Goal: Task Accomplishment & Management: Manage account settings

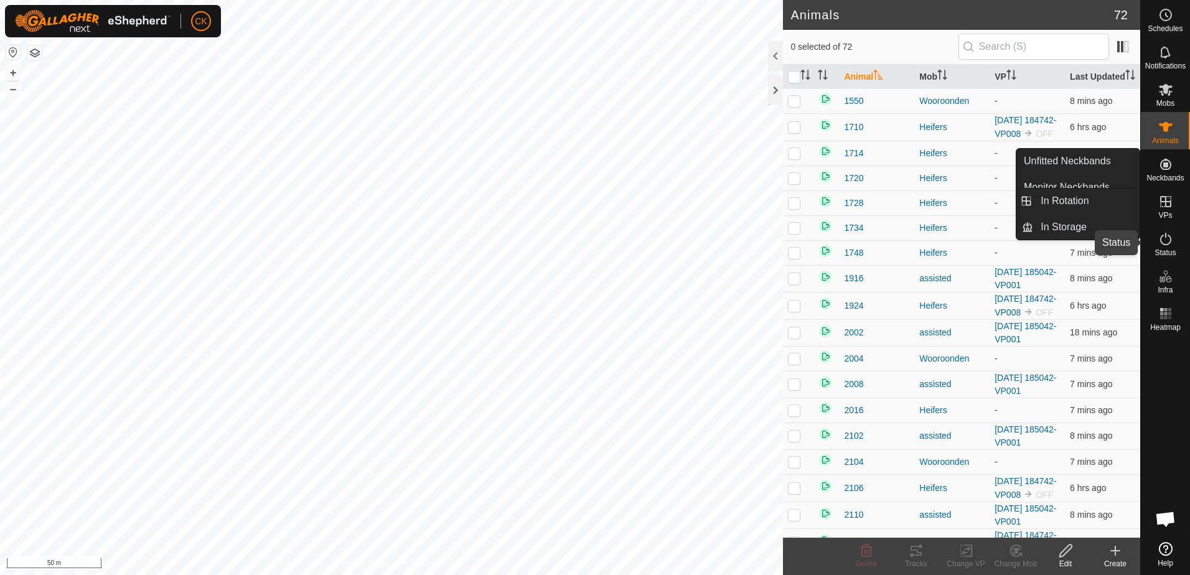
click at [1165, 240] on icon at bounding box center [1165, 238] width 15 height 15
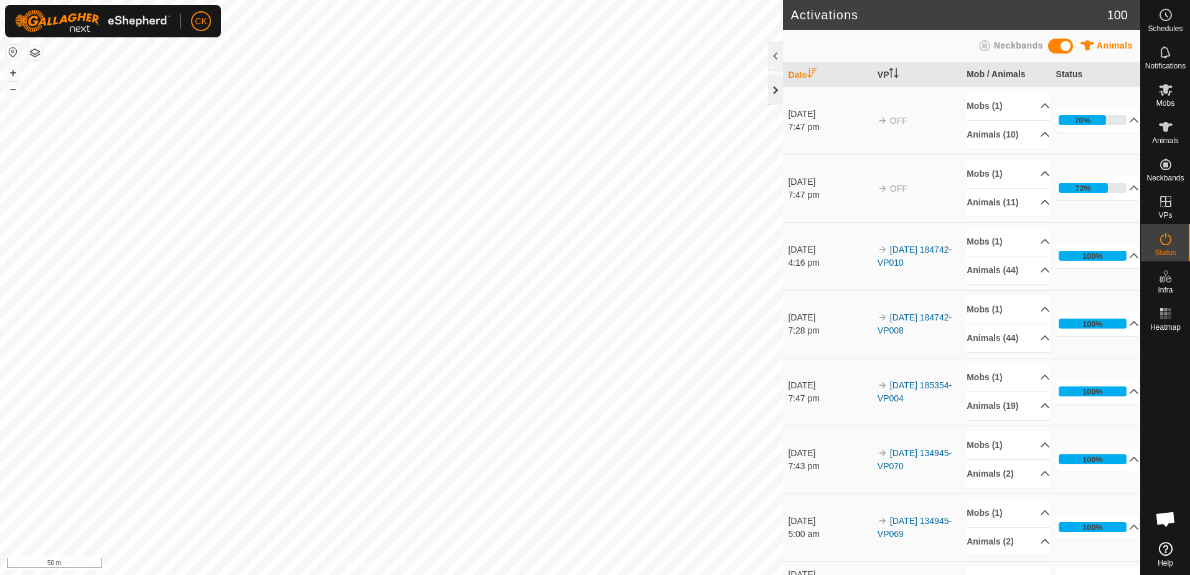
click at [770, 83] on div at bounding box center [775, 90] width 15 height 30
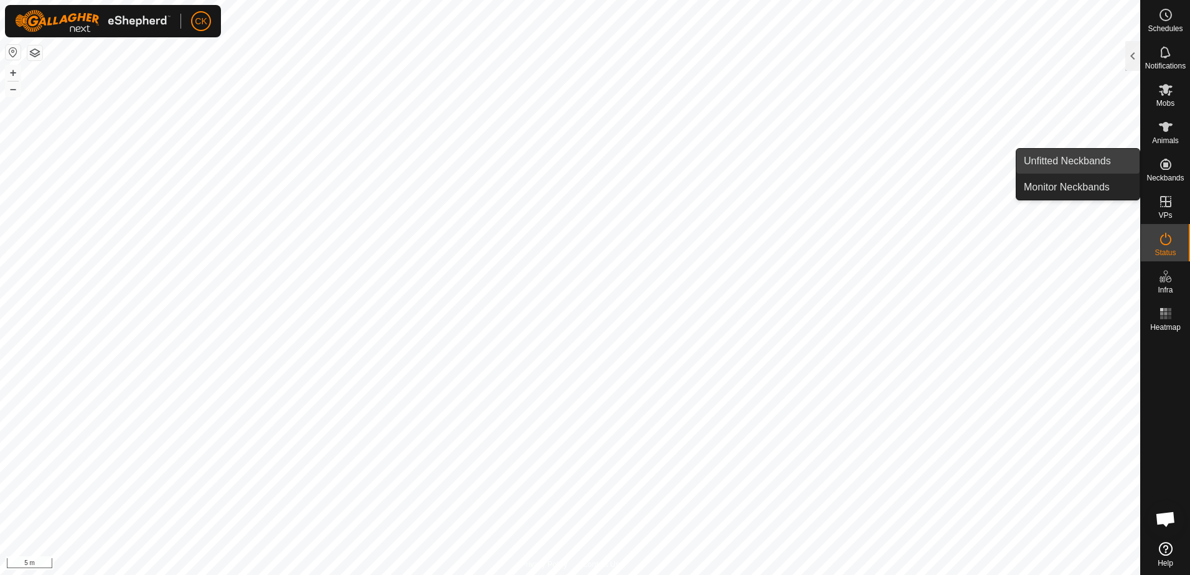
click at [1053, 156] on link "Unfitted Neckbands" at bounding box center [1077, 161] width 123 height 25
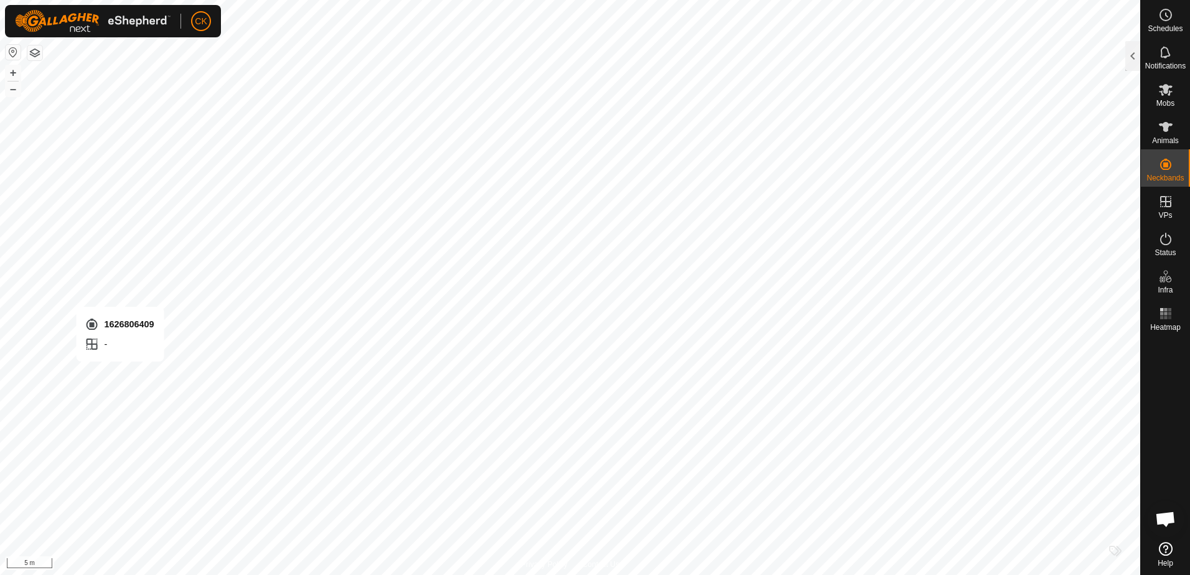
checkbox input "true"
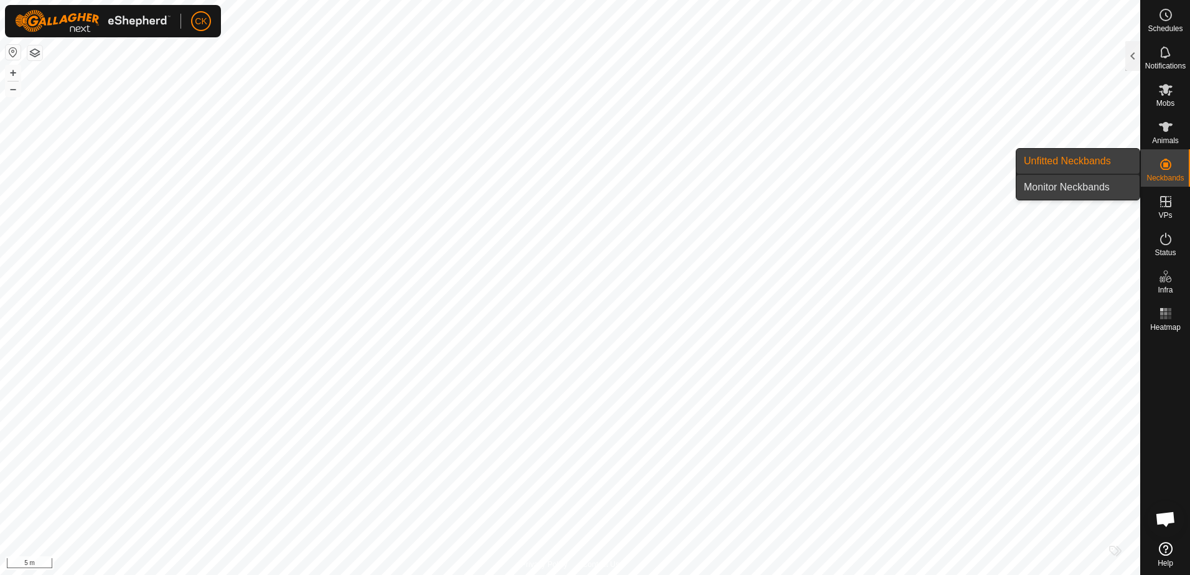
click at [1092, 186] on link "Monitor Neckbands" at bounding box center [1077, 187] width 123 height 25
click at [1083, 159] on link "Unfitted Neckbands" at bounding box center [1077, 161] width 123 height 25
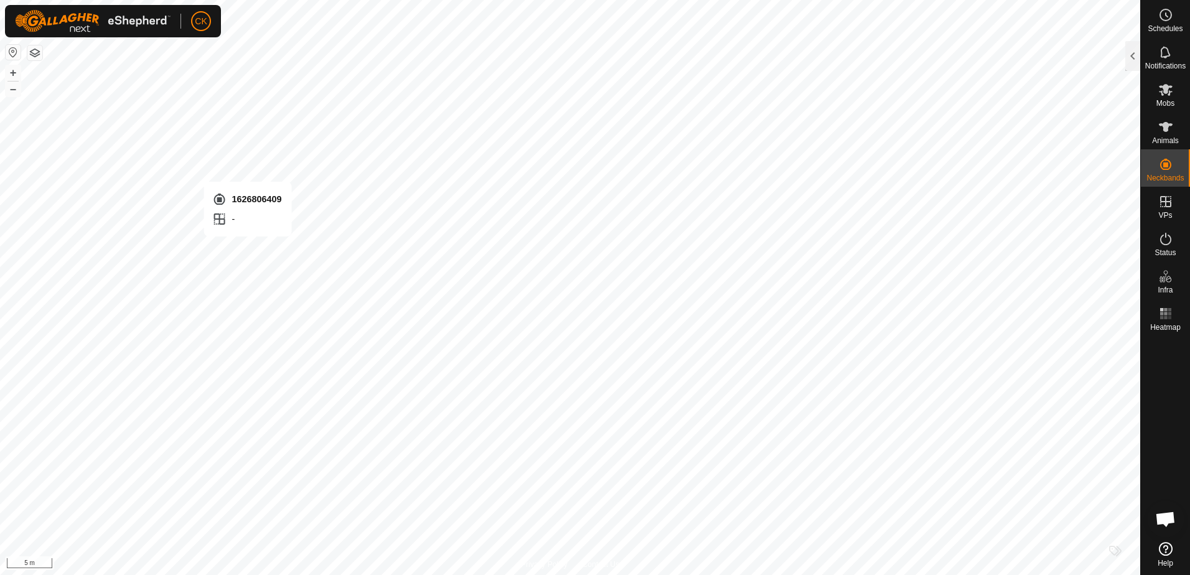
checkbox input "true"
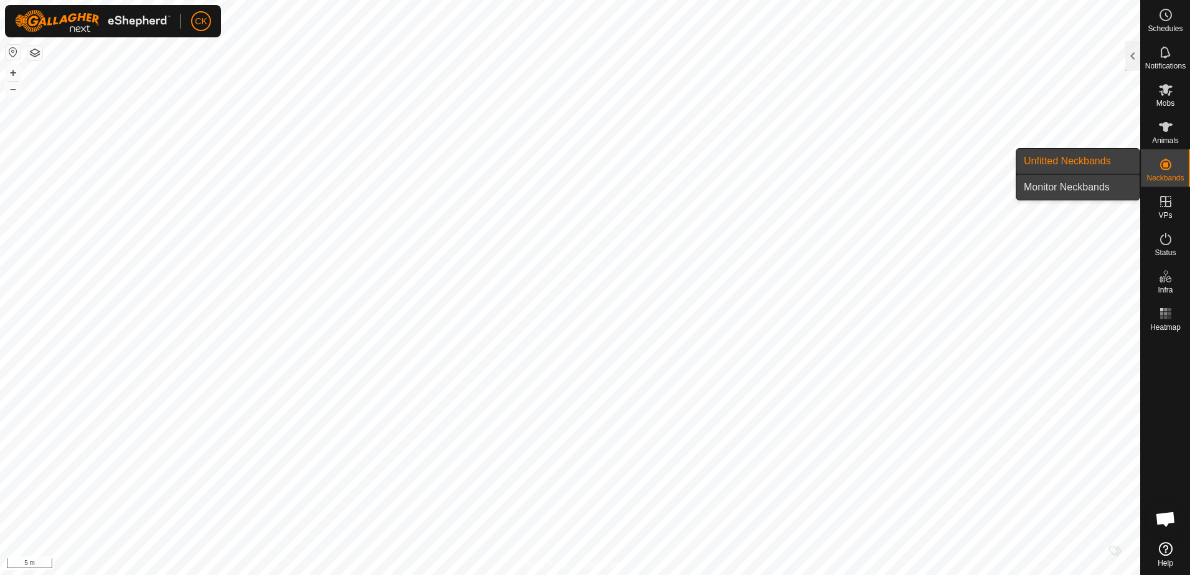
click at [1101, 187] on link "Monitor Neckbands" at bounding box center [1077, 187] width 123 height 25
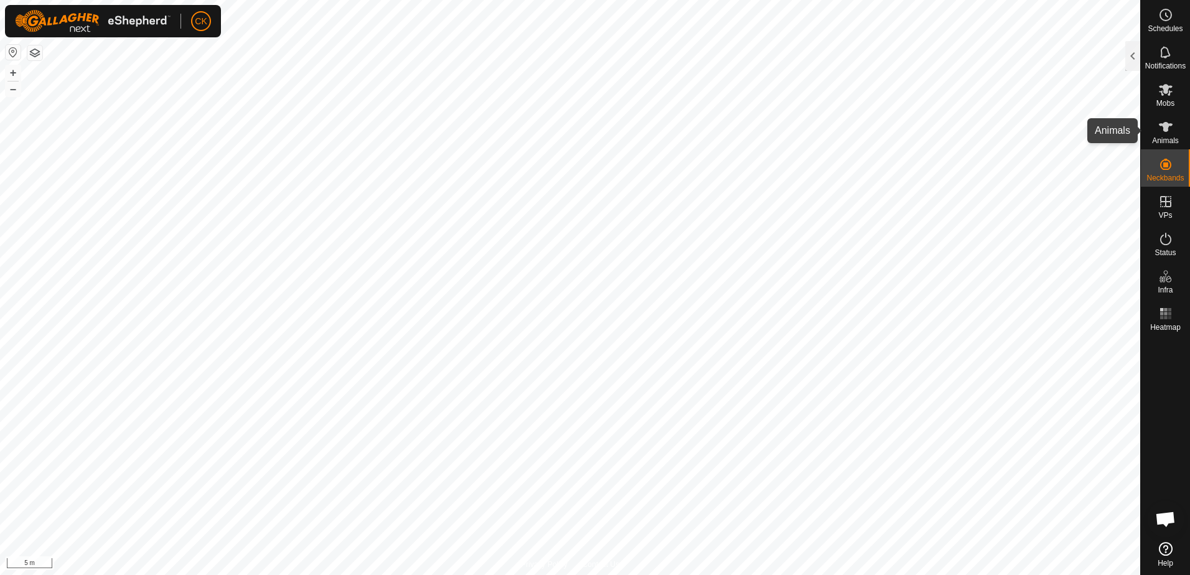
click at [1162, 128] on icon at bounding box center [1165, 126] width 15 height 15
click at [1134, 52] on div at bounding box center [1132, 56] width 15 height 30
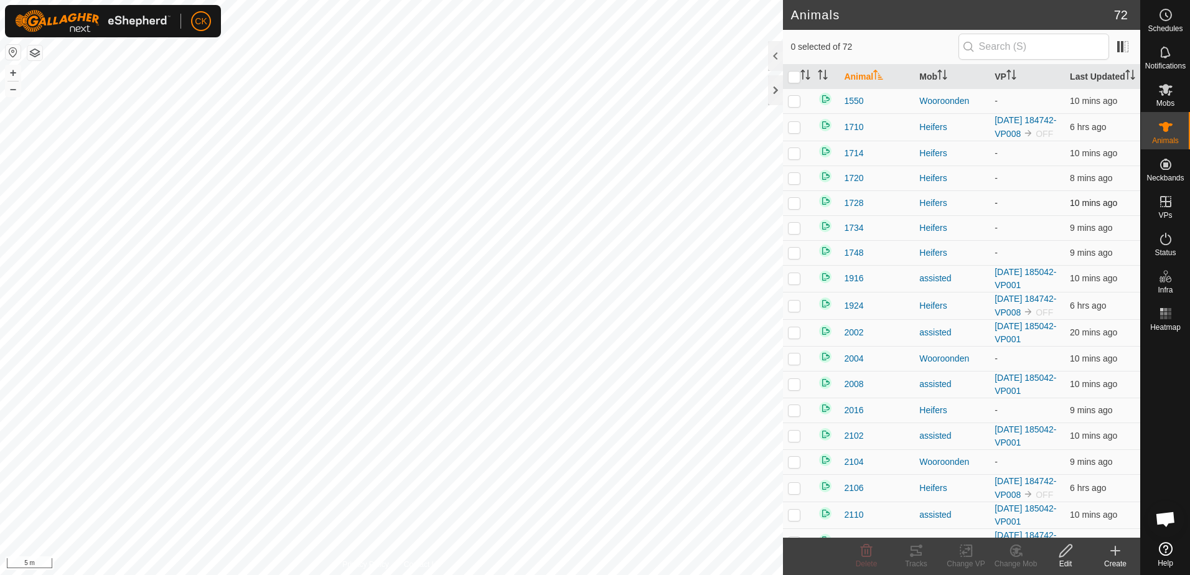
scroll to position [62, 0]
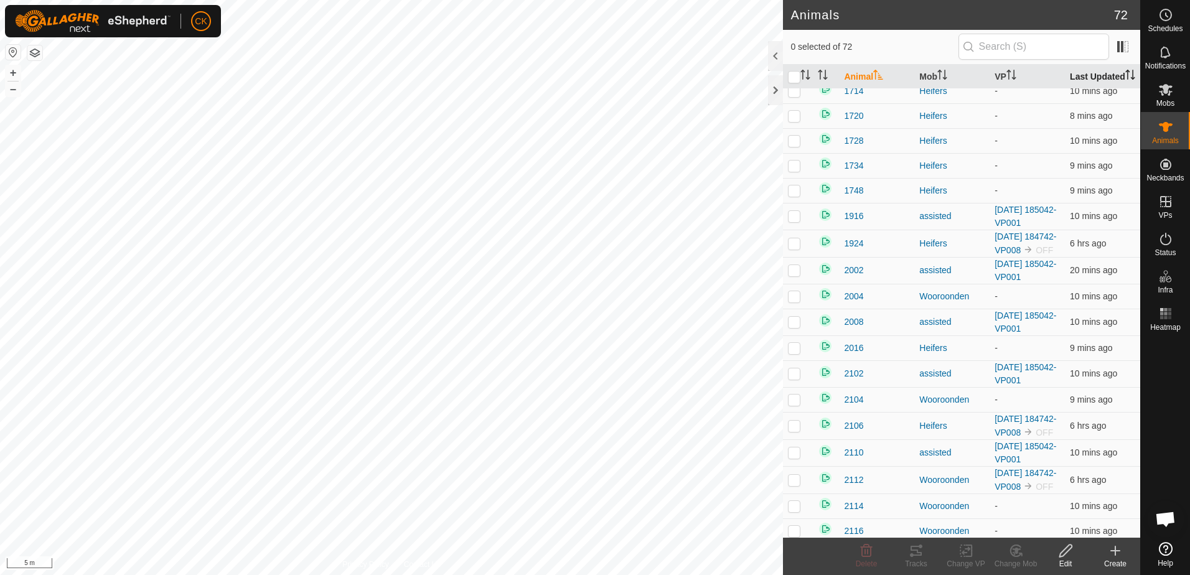
click at [1075, 79] on th "Last Updated" at bounding box center [1102, 77] width 75 height 24
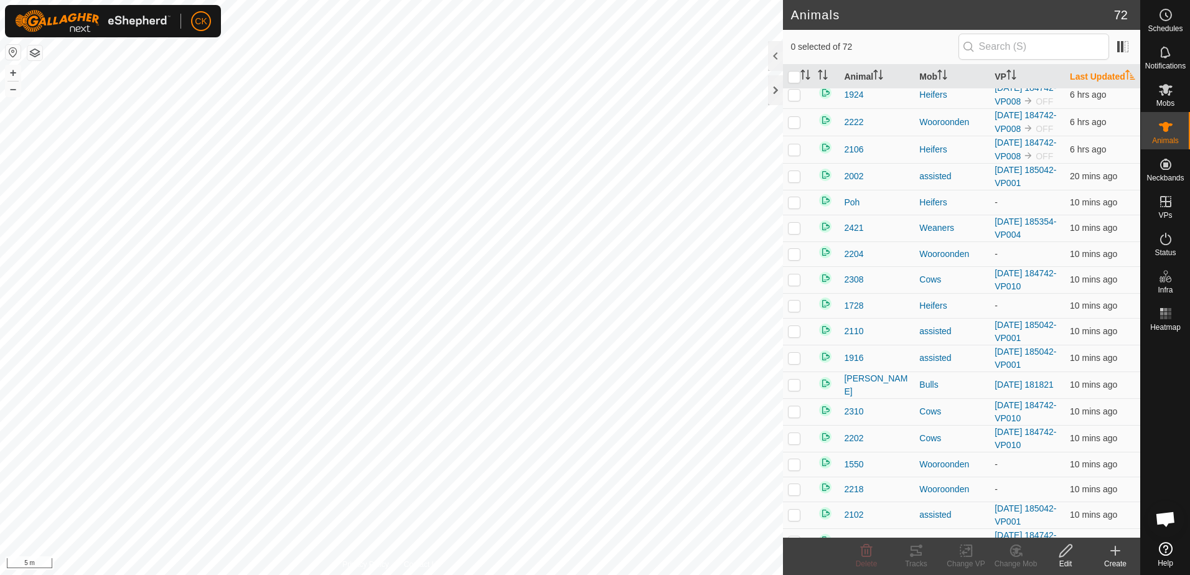
scroll to position [0, 0]
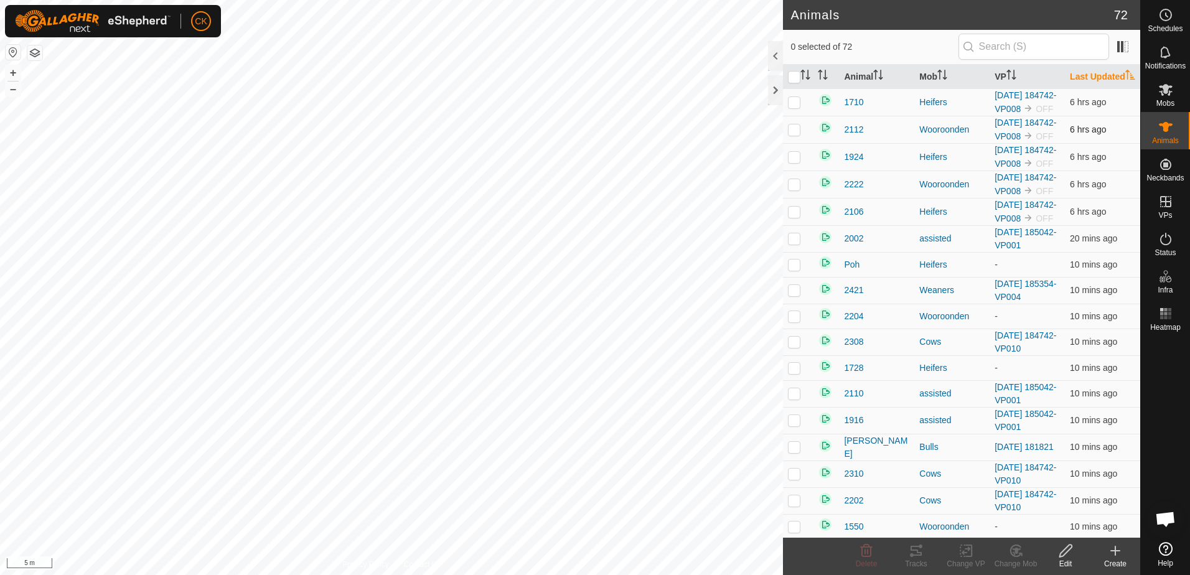
click at [1080, 134] on span "6 hrs ago" at bounding box center [1088, 129] width 36 height 10
click at [852, 109] on span "1710" at bounding box center [853, 102] width 19 height 13
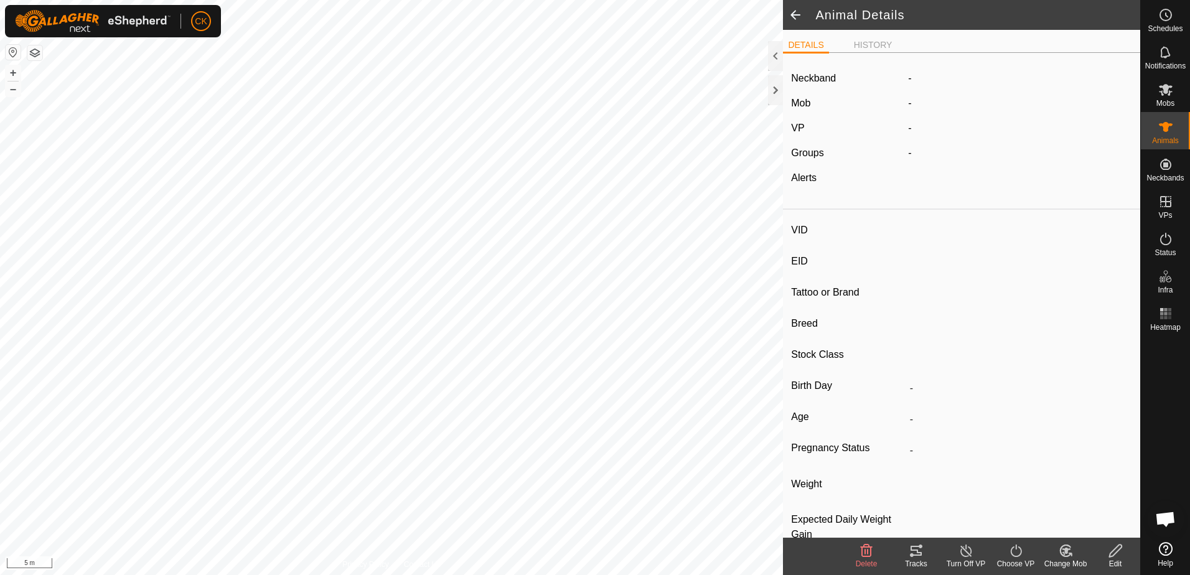
type input "1710"
type input "-"
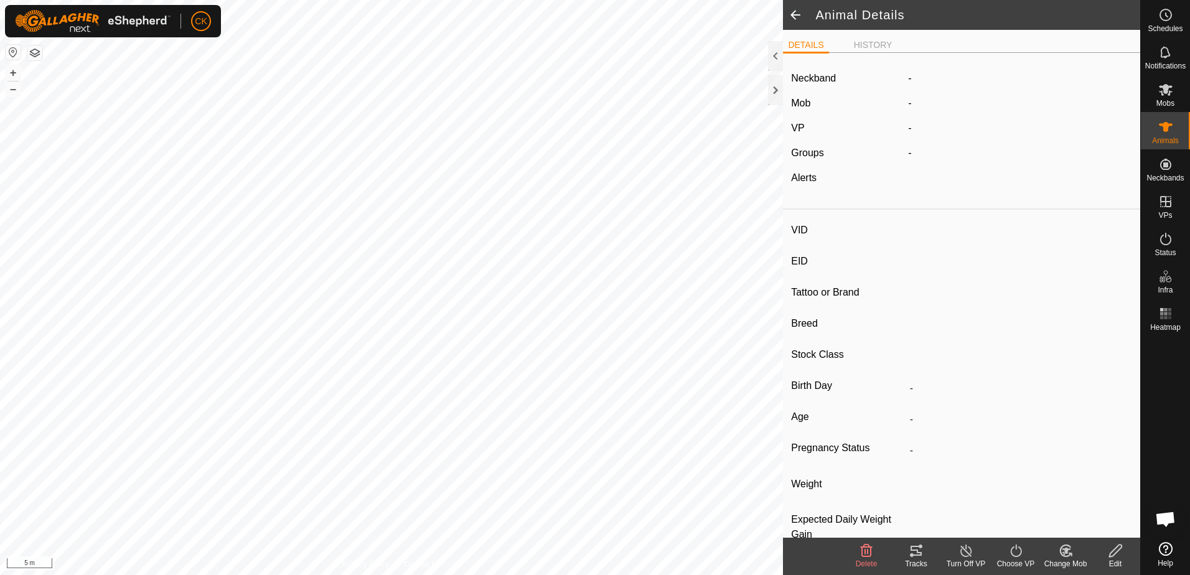
type input "0 kg"
type input "-"
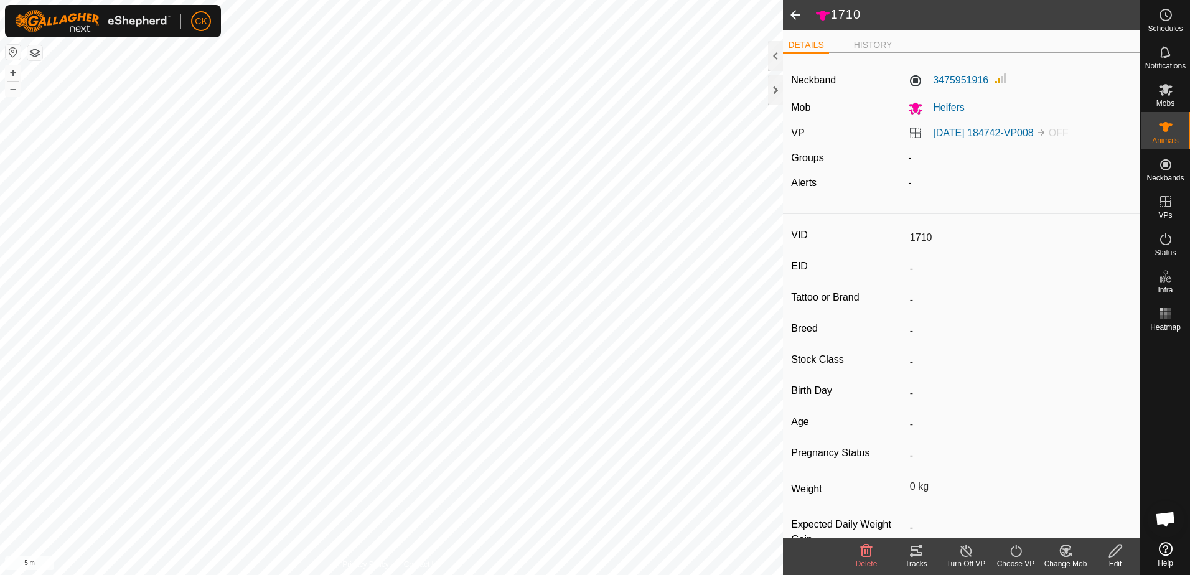
click at [792, 10] on span at bounding box center [795, 15] width 25 height 30
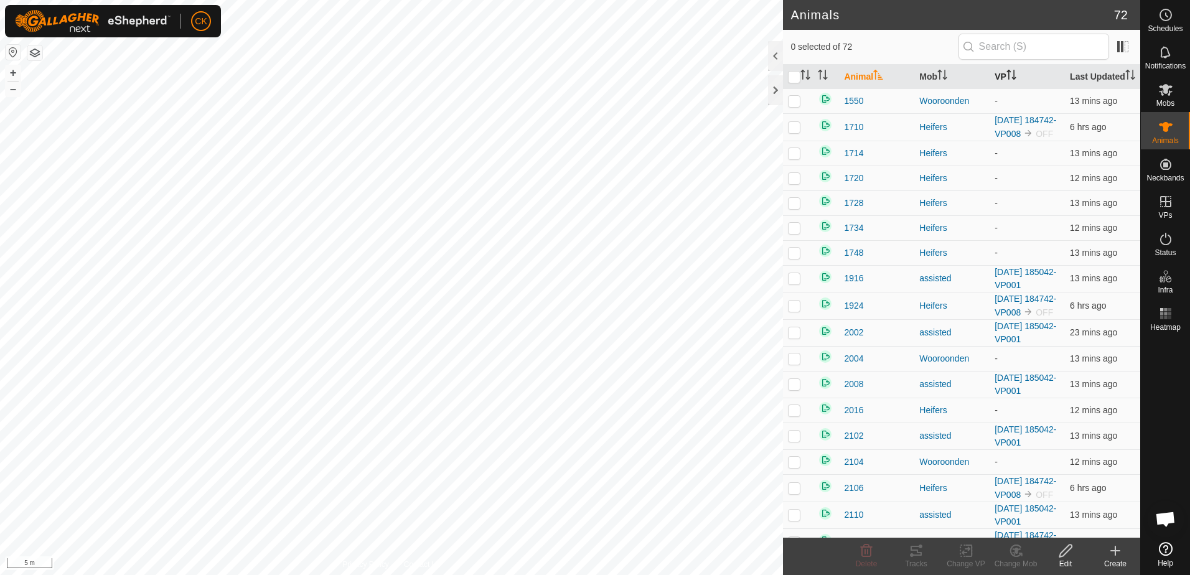
click at [1013, 79] on icon "Activate to sort" at bounding box center [1013, 75] width 1 height 10
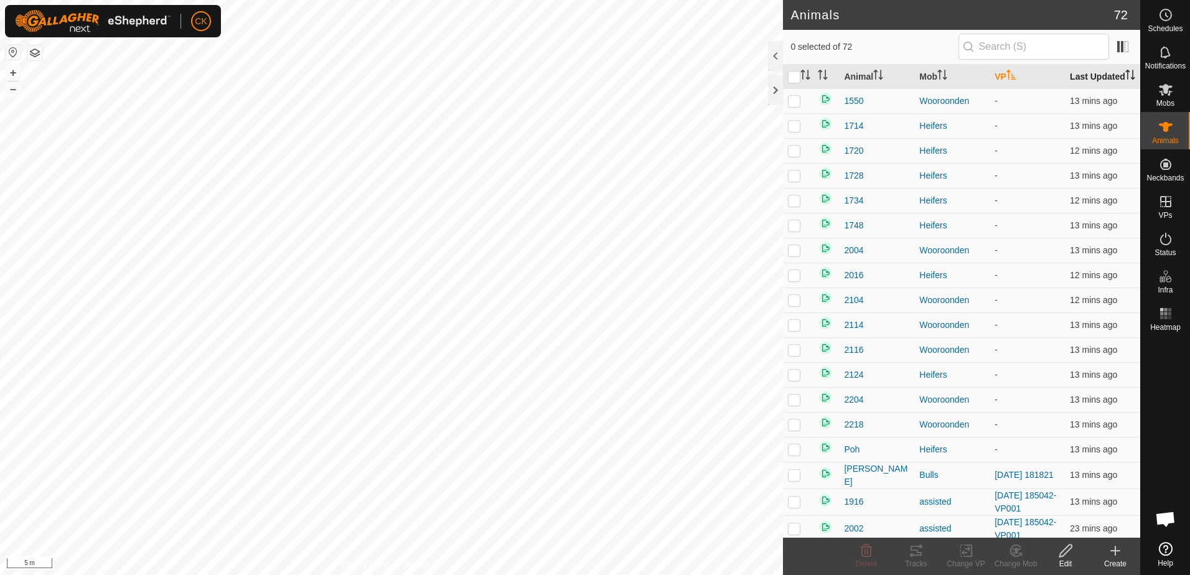
click at [1094, 75] on th "Last Updated" at bounding box center [1102, 77] width 75 height 24
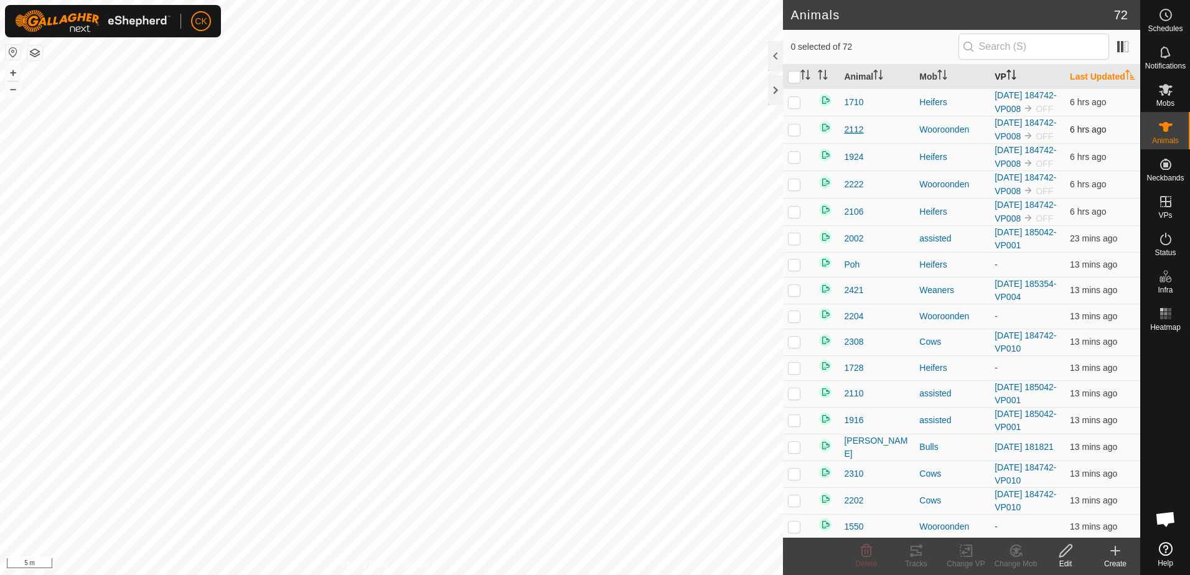
click at [856, 136] on span "2112" at bounding box center [853, 129] width 19 height 13
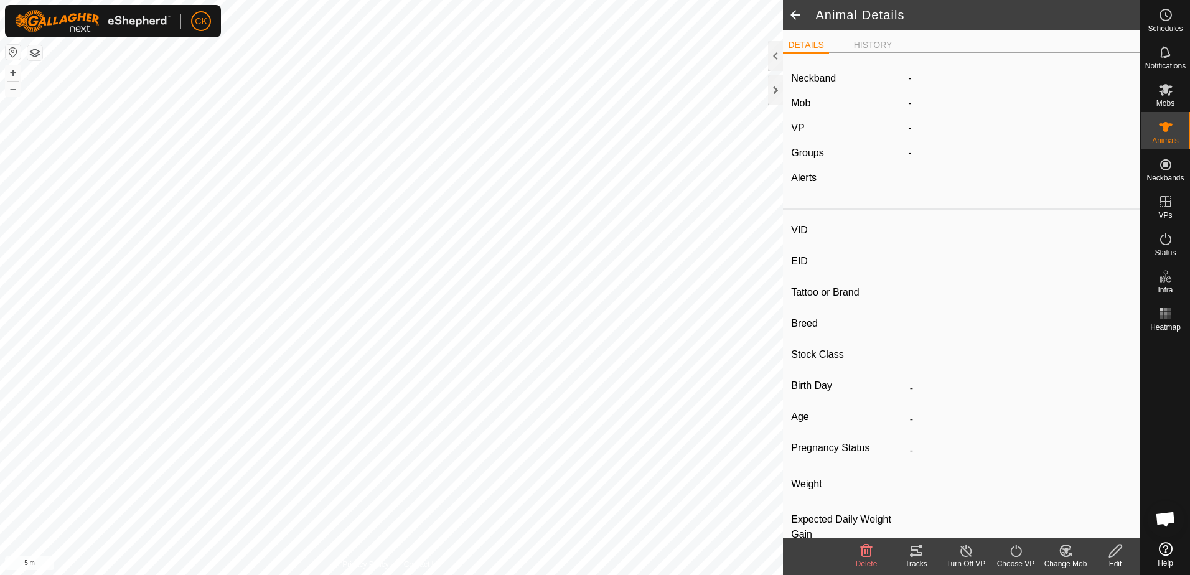
type input "2112"
type input "-"
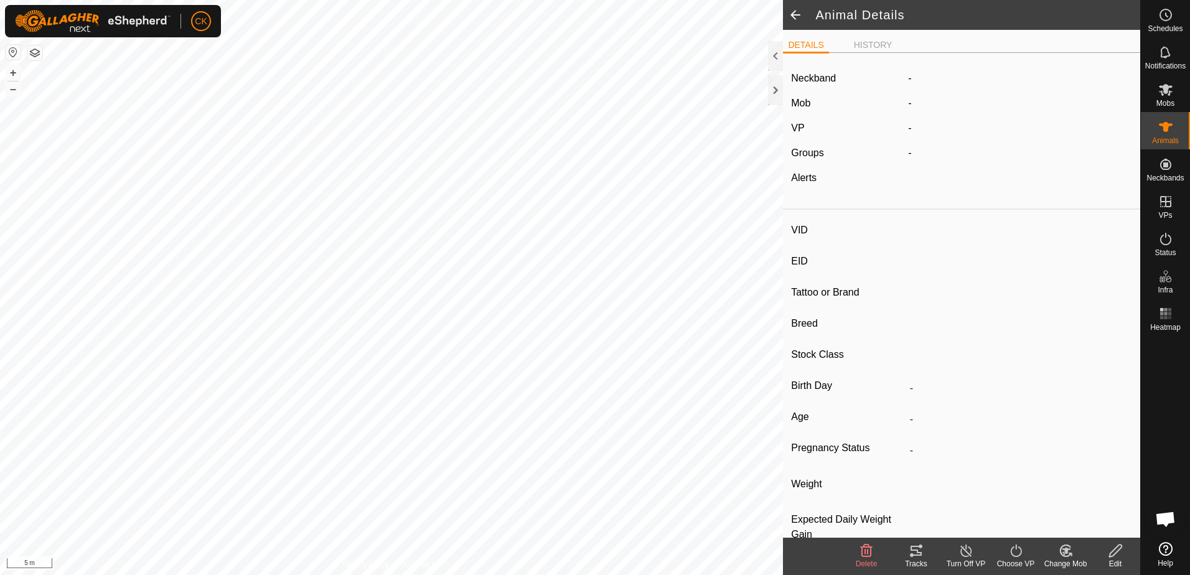
type input "0 kg"
type input "-"
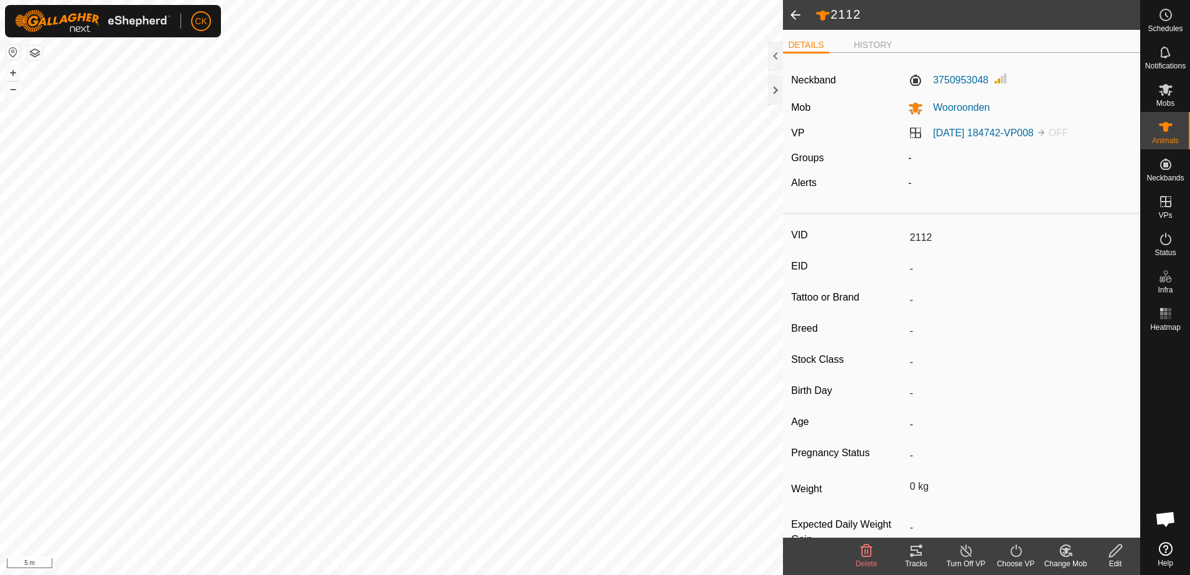
click at [798, 11] on span at bounding box center [795, 15] width 25 height 30
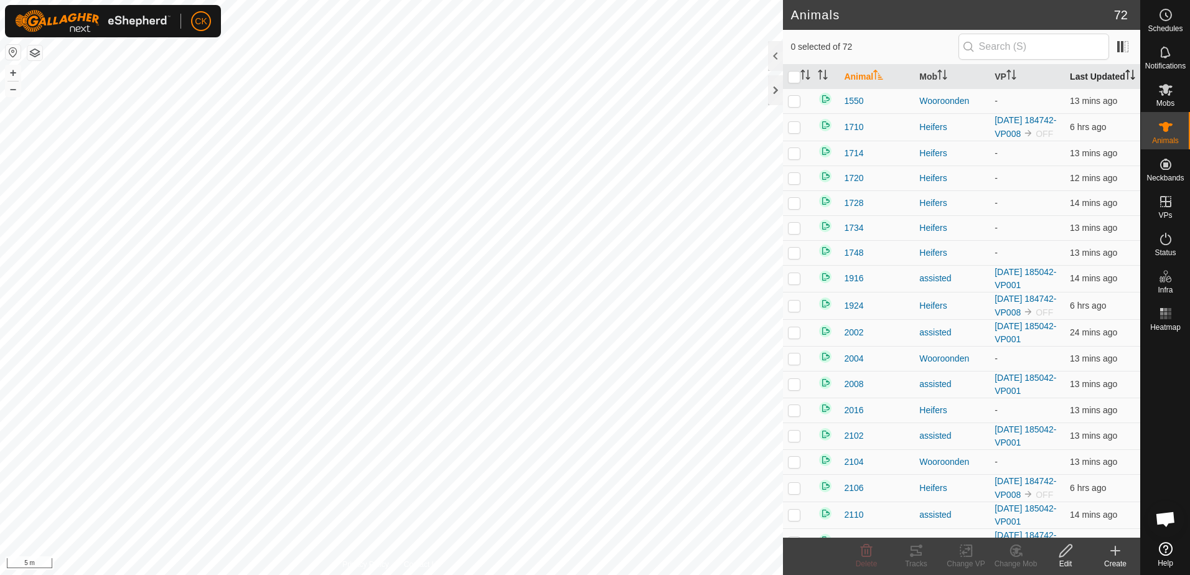
click at [1092, 77] on th "Last Updated" at bounding box center [1102, 77] width 75 height 24
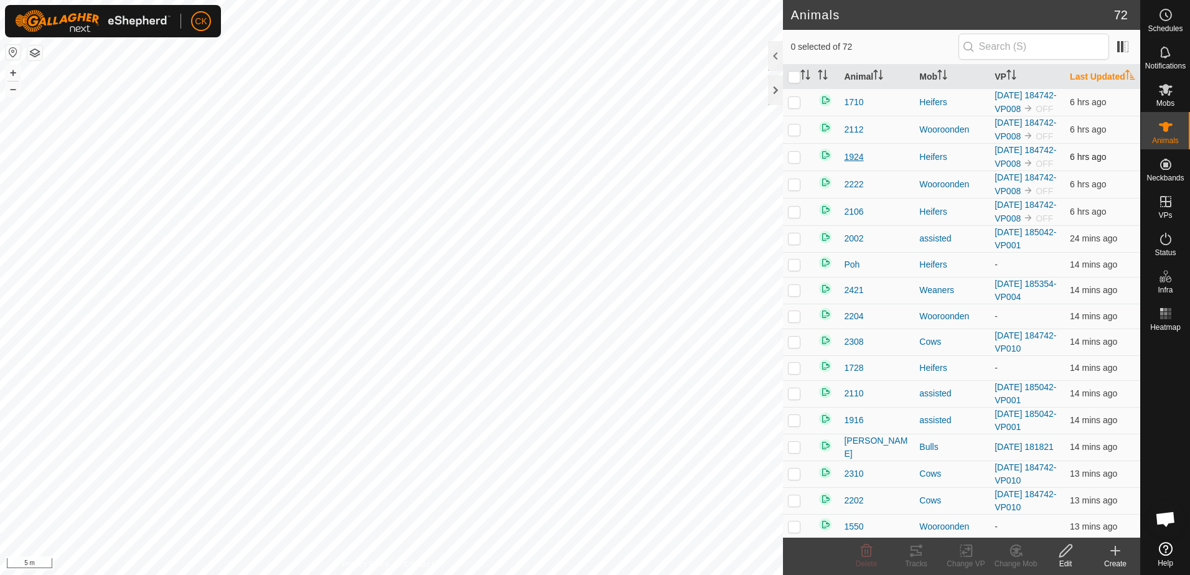
click at [857, 164] on span "1924" at bounding box center [853, 157] width 19 height 13
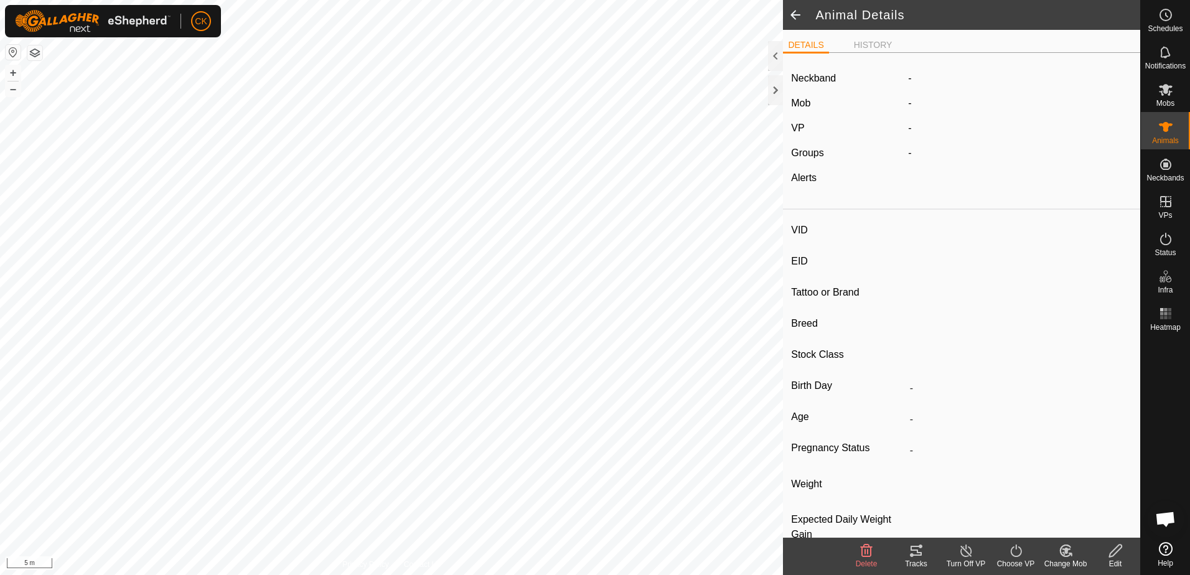
type input "1924"
type input "-"
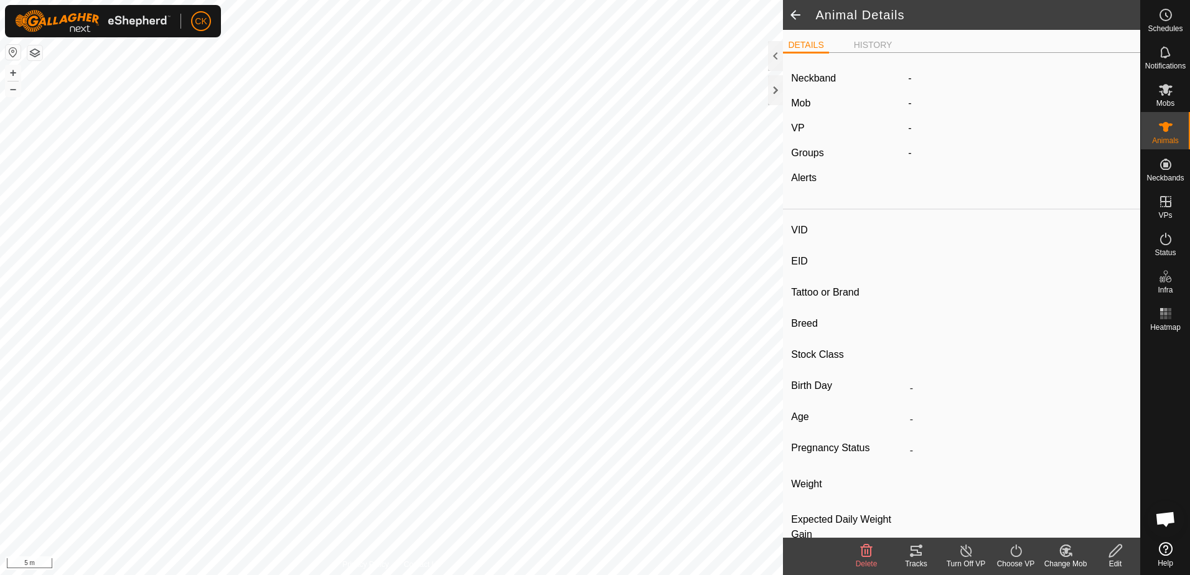
type input "0 kg"
type input "-"
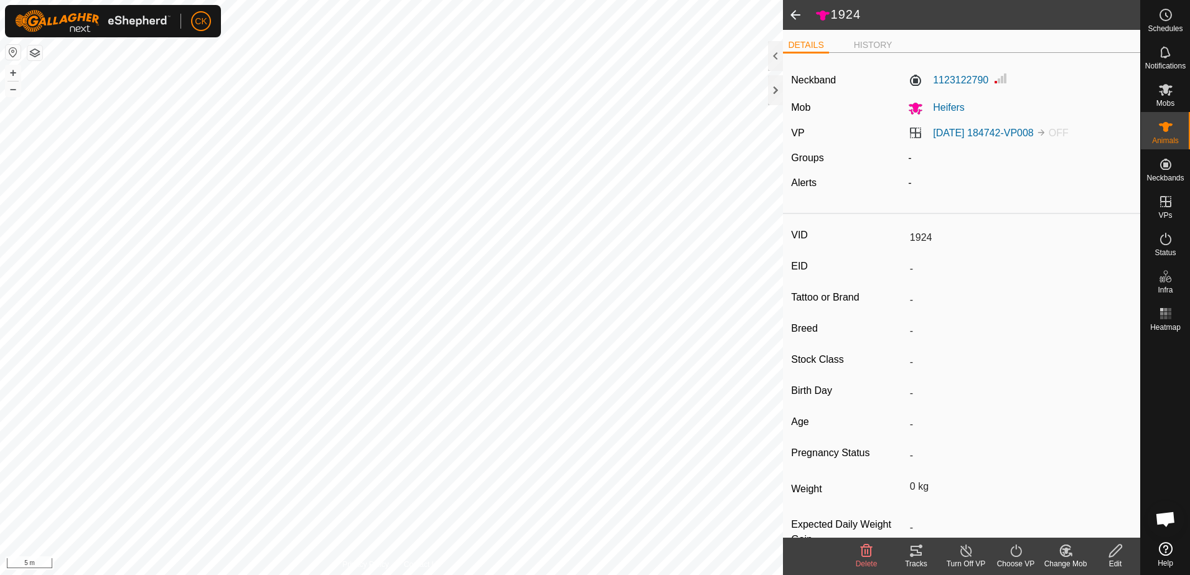
click at [796, 7] on span at bounding box center [795, 15] width 25 height 30
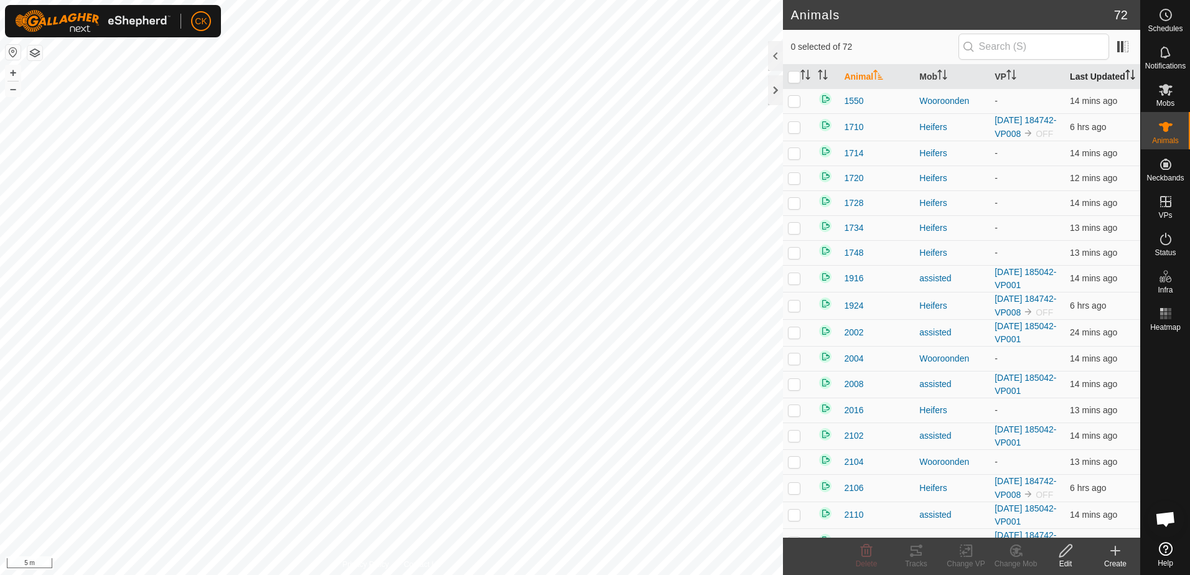
click at [1097, 72] on th "Last Updated" at bounding box center [1102, 77] width 75 height 24
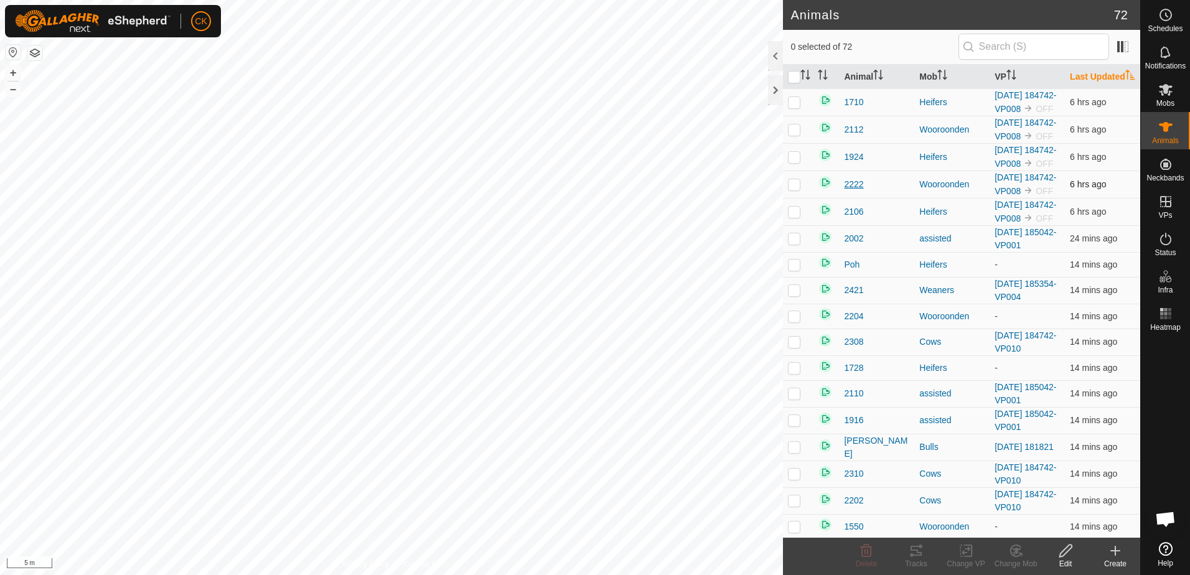
click at [854, 191] on span "2222" at bounding box center [853, 184] width 19 height 13
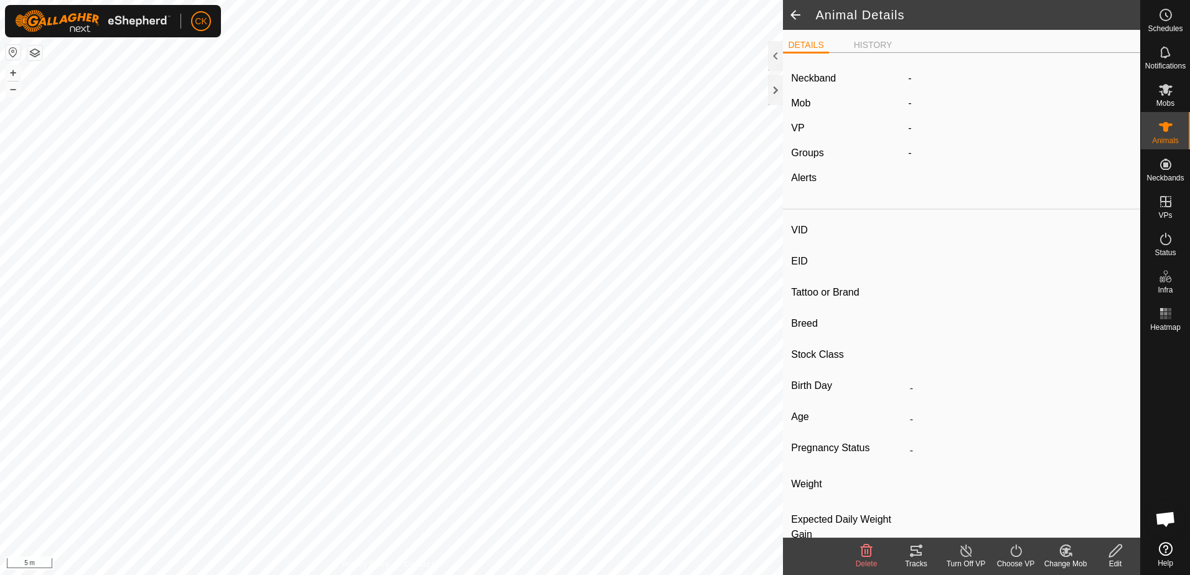
type input "2222"
type input "-"
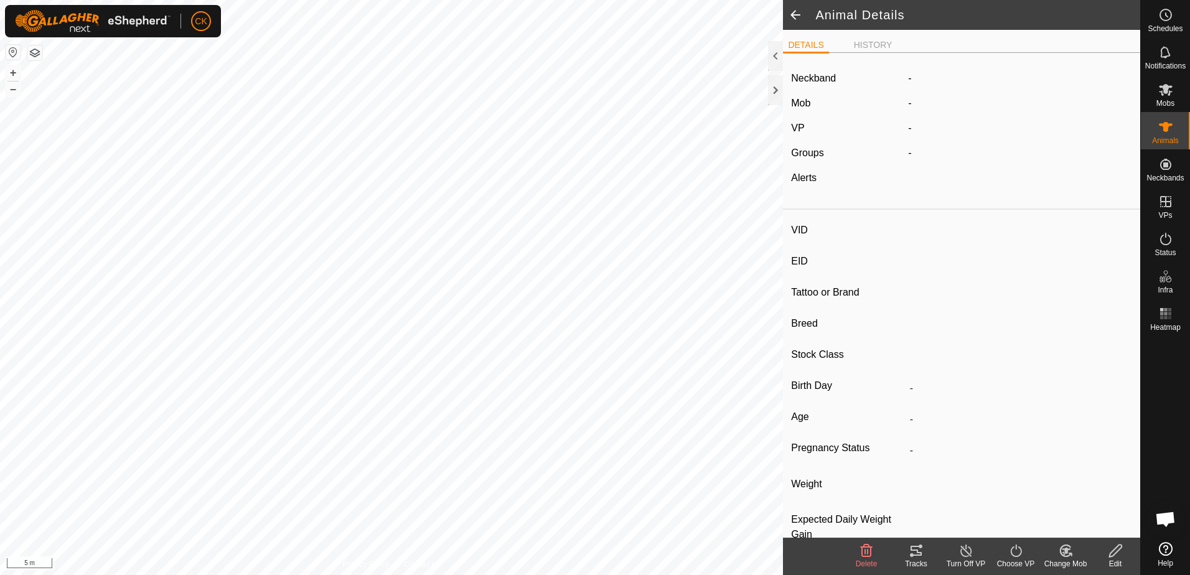
type input "0 kg"
type input "-"
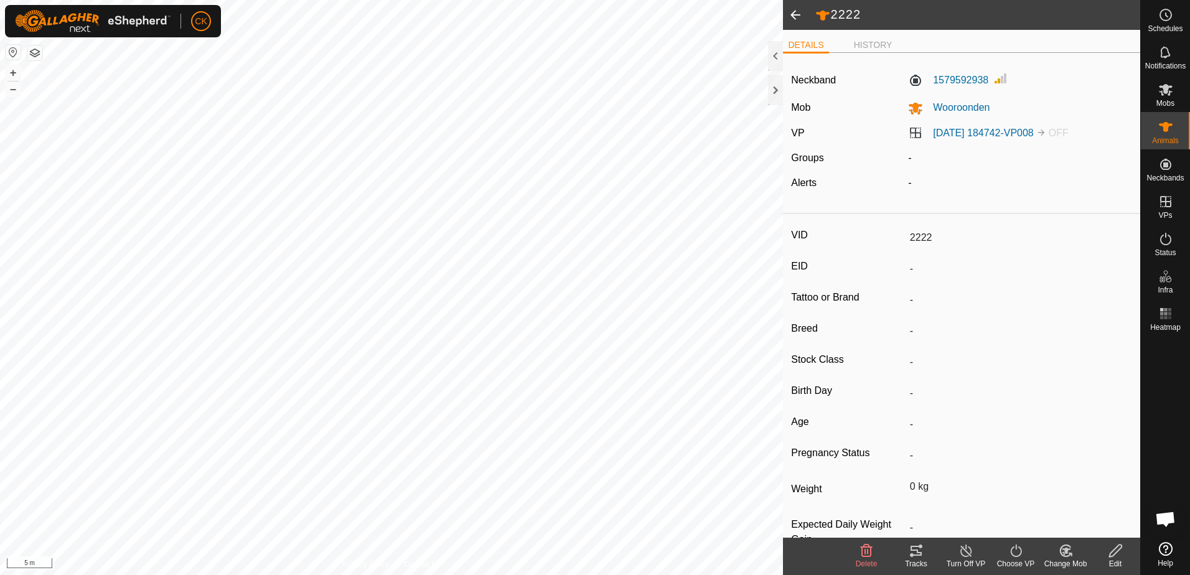
click at [795, 11] on span at bounding box center [795, 15] width 25 height 30
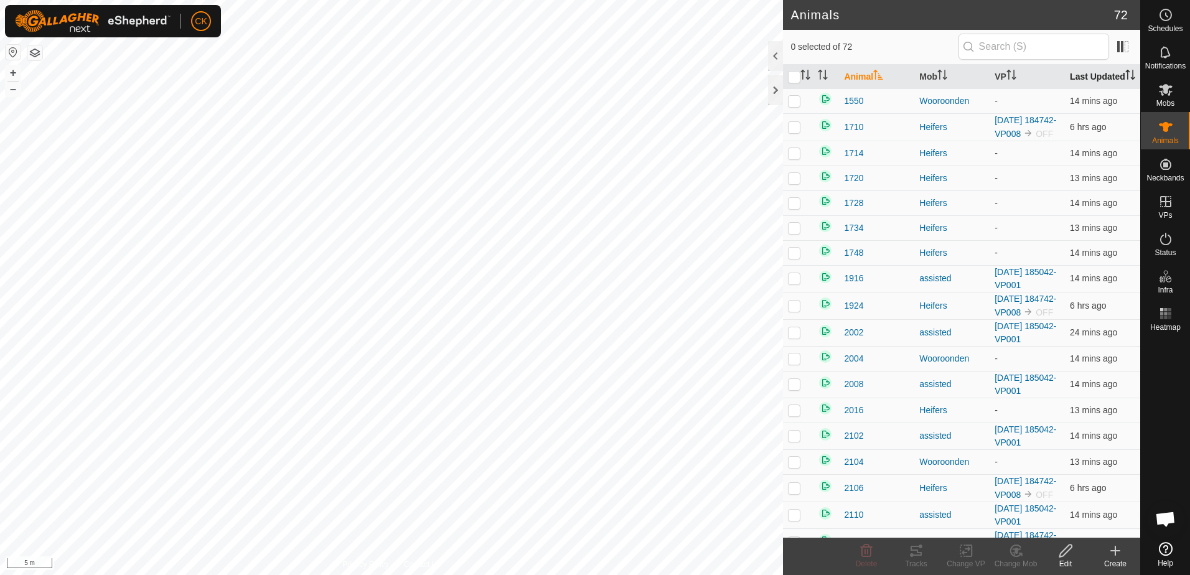
click at [1070, 75] on th "Last Updated" at bounding box center [1102, 77] width 75 height 24
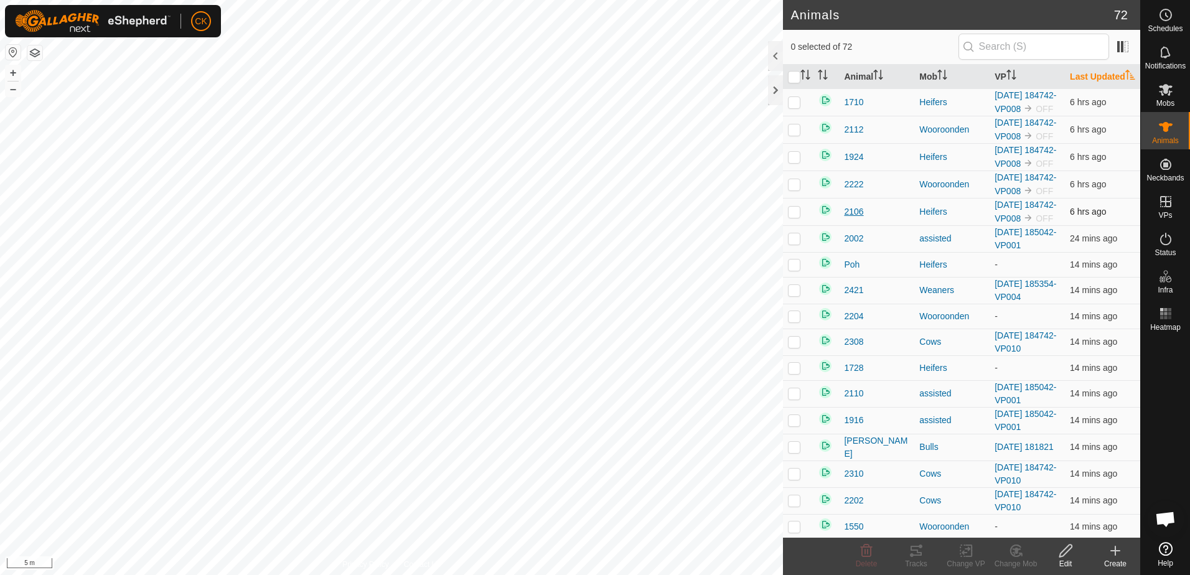
click at [854, 218] on span "2106" at bounding box center [853, 211] width 19 height 13
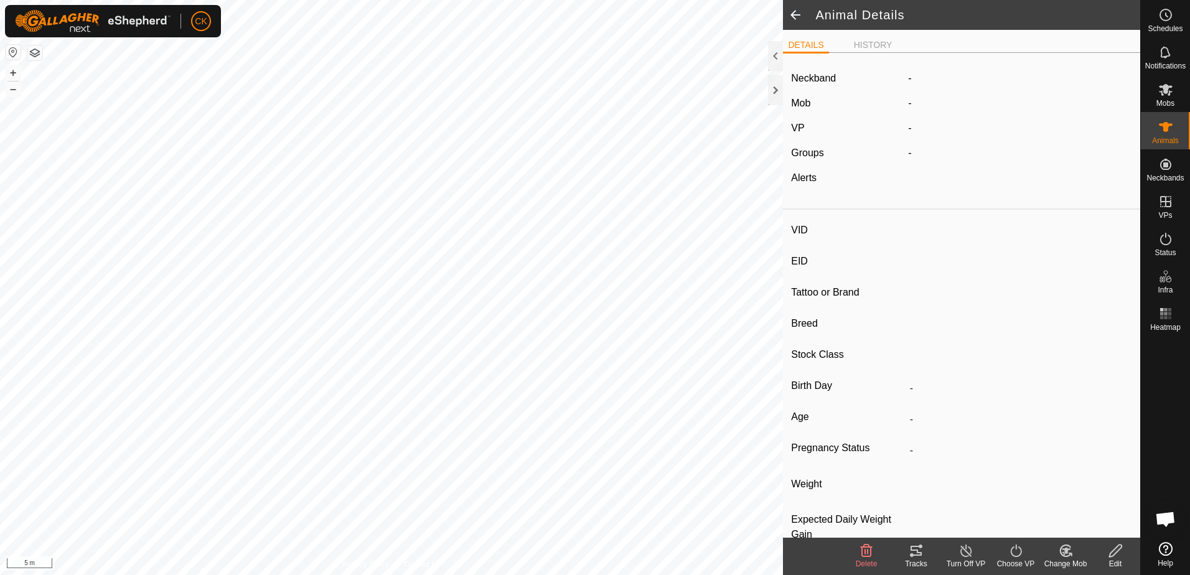
type input "2106"
type input "-"
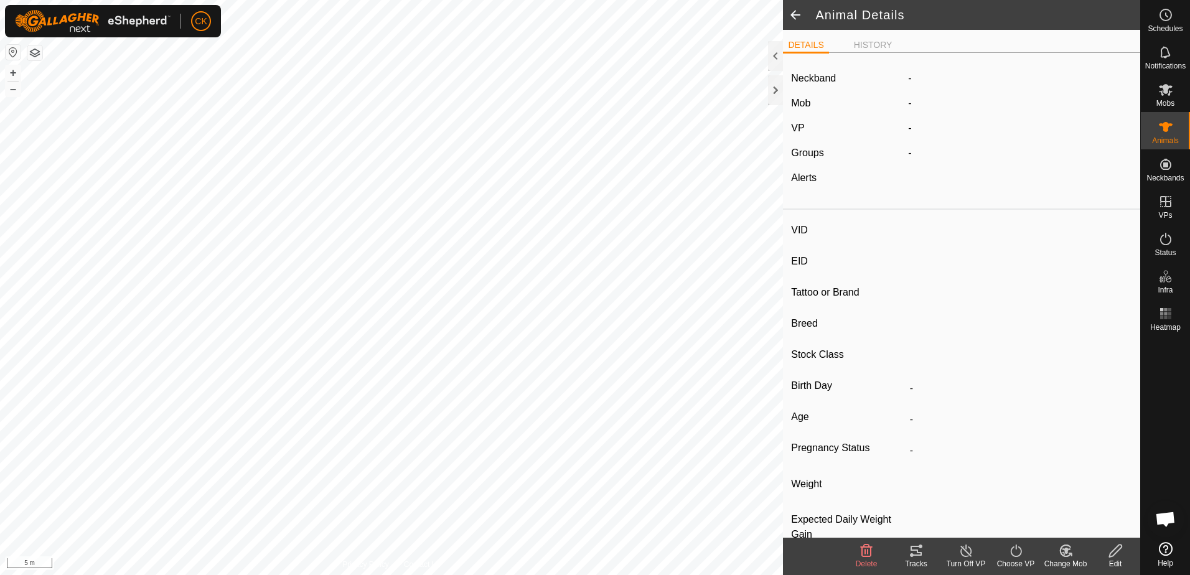
type input "0 kg"
type input "-"
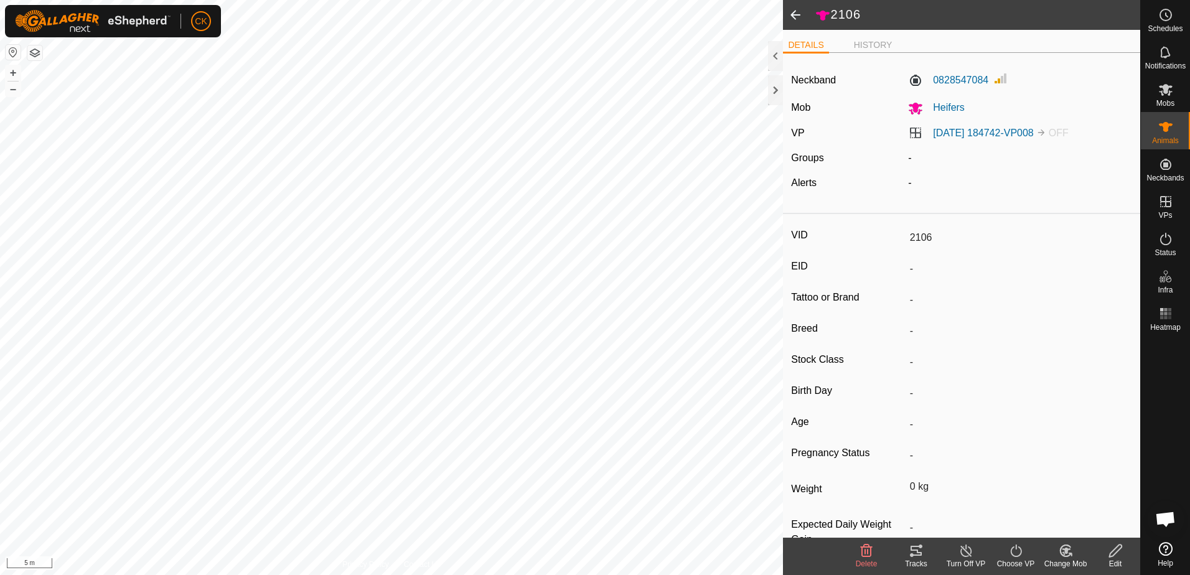
click at [794, 11] on span at bounding box center [795, 15] width 25 height 30
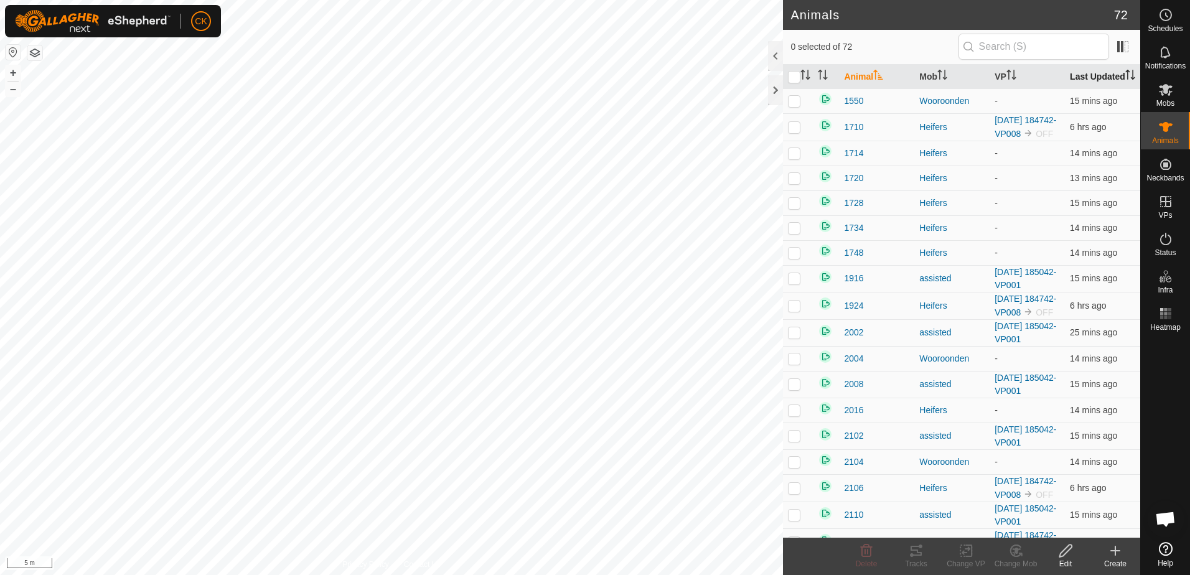
click at [1087, 83] on th "Last Updated" at bounding box center [1102, 77] width 75 height 24
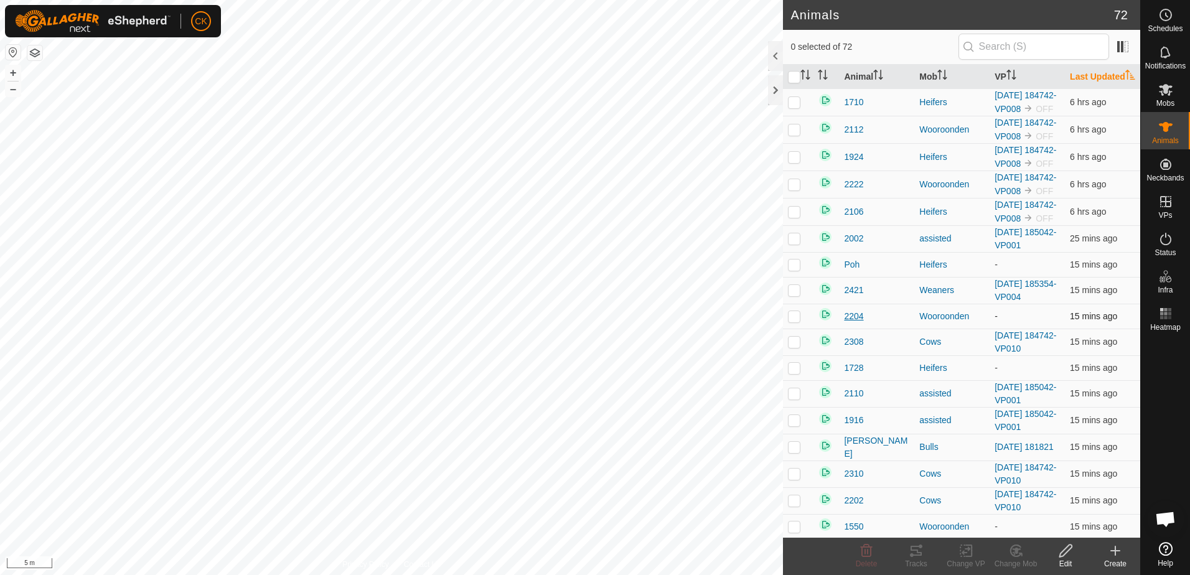
click at [848, 323] on span "2204" at bounding box center [853, 316] width 19 height 13
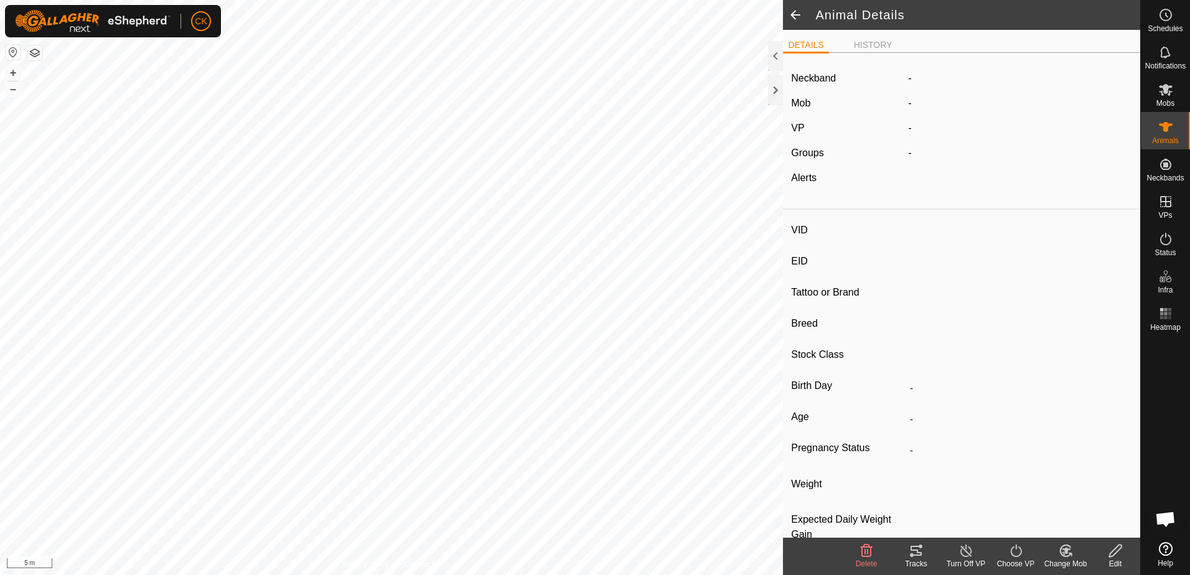
type input "2204"
type input "-"
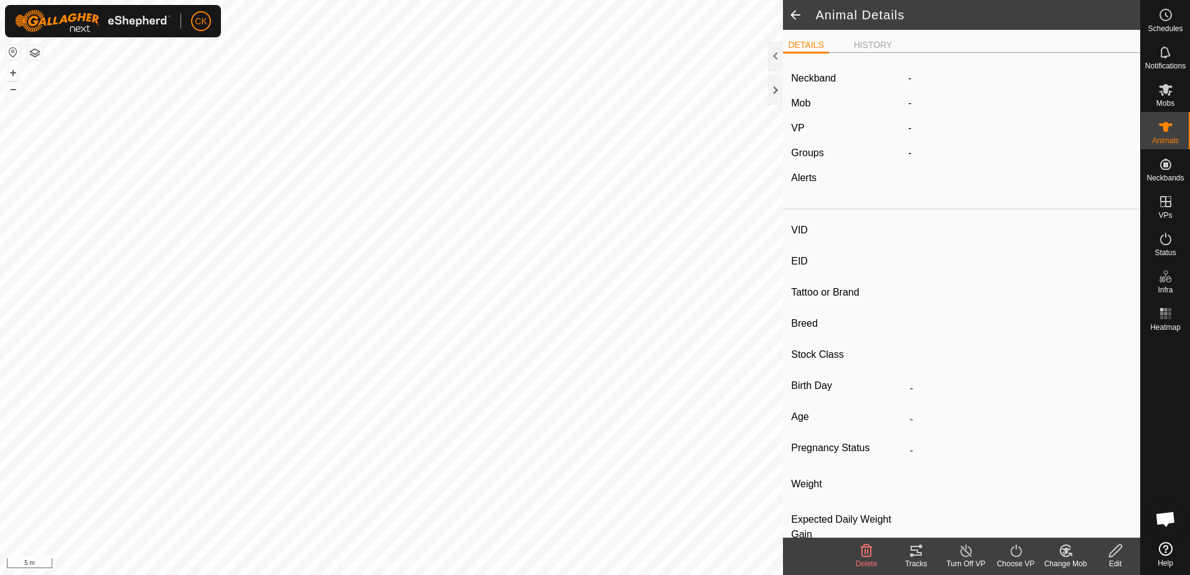
type input "0 kg"
type input "-"
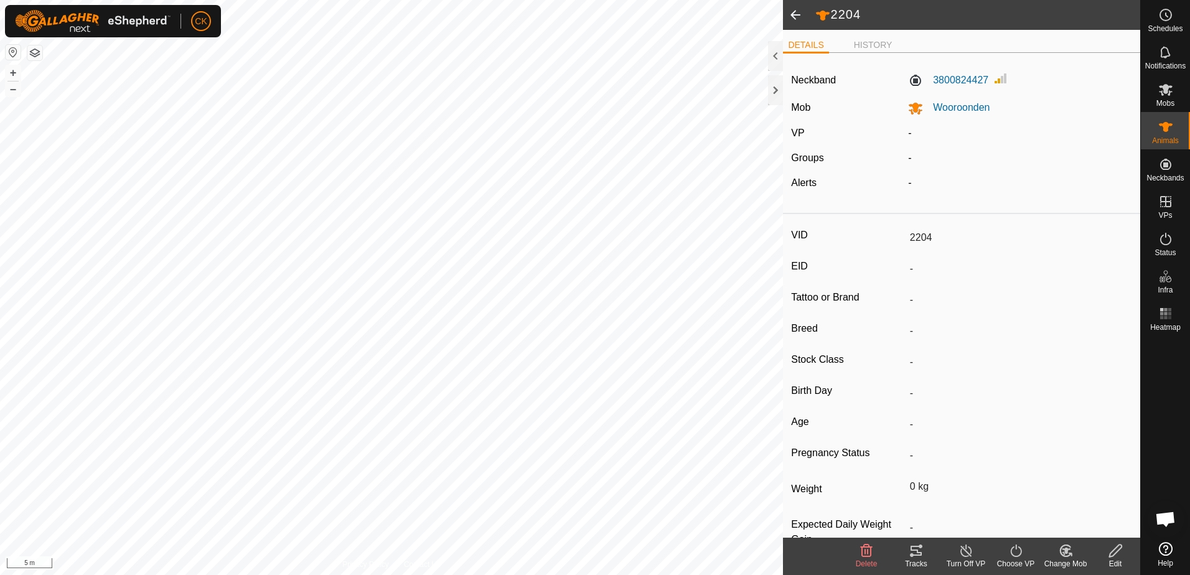
click at [794, 9] on span at bounding box center [795, 15] width 25 height 30
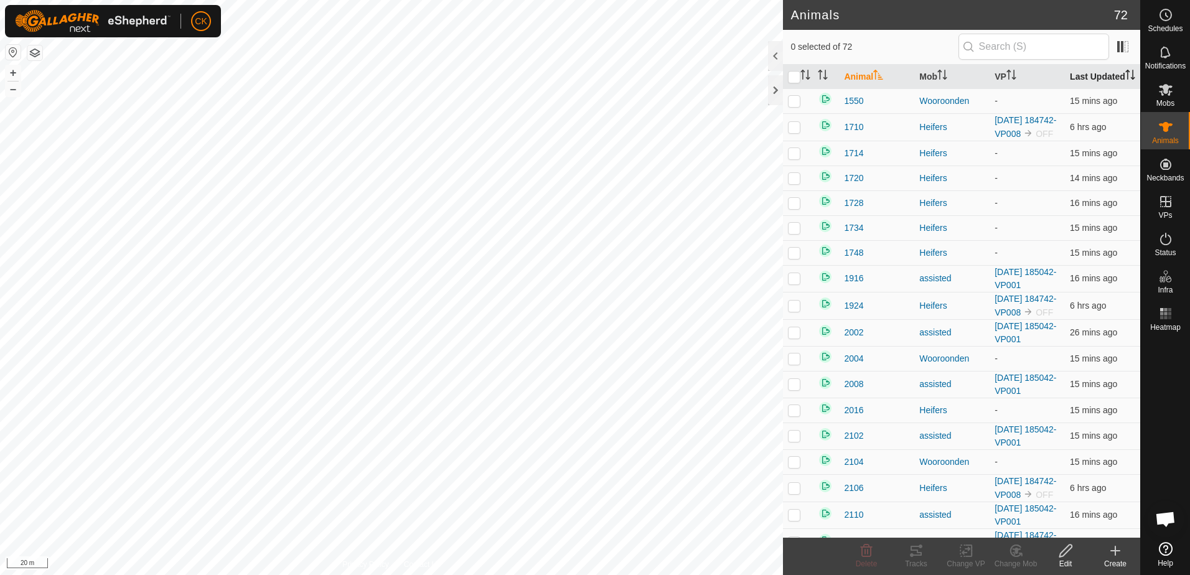
click at [1082, 78] on th "Last Updated" at bounding box center [1102, 77] width 75 height 24
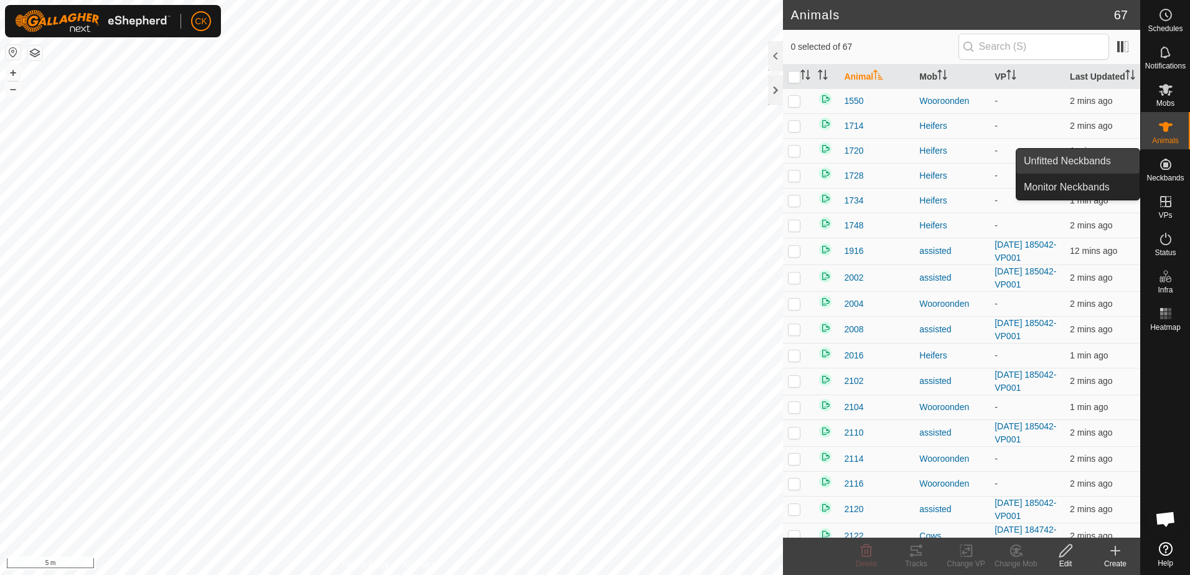
drag, startPoint x: 1127, startPoint y: 163, endPoint x: 1110, endPoint y: 162, distance: 16.8
click at [1110, 162] on link "Unfitted Neckbands" at bounding box center [1077, 161] width 123 height 25
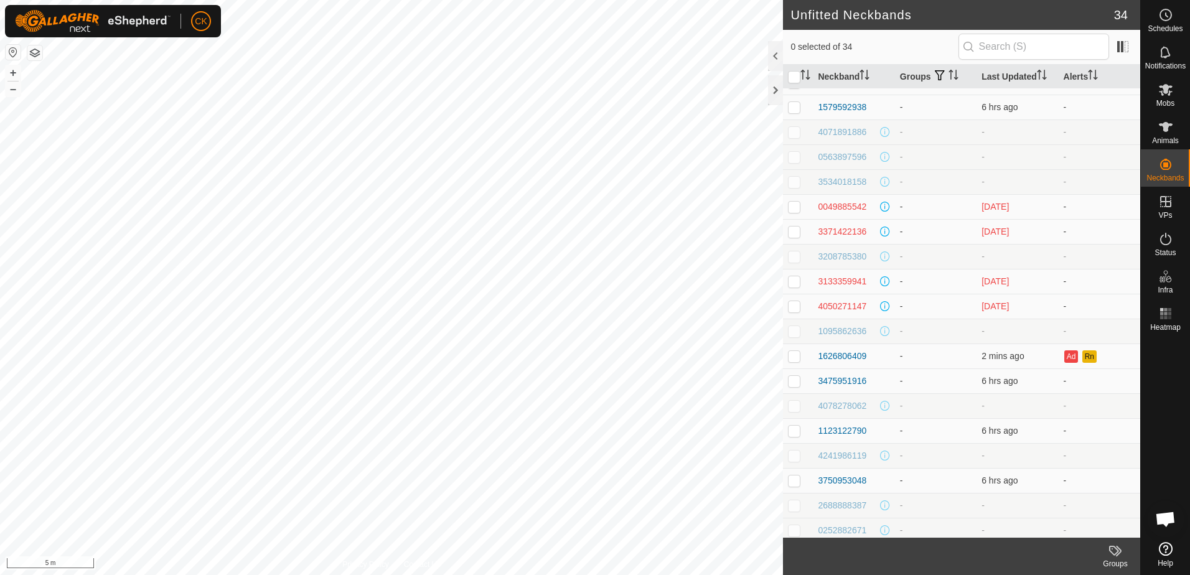
scroll to position [86, 0]
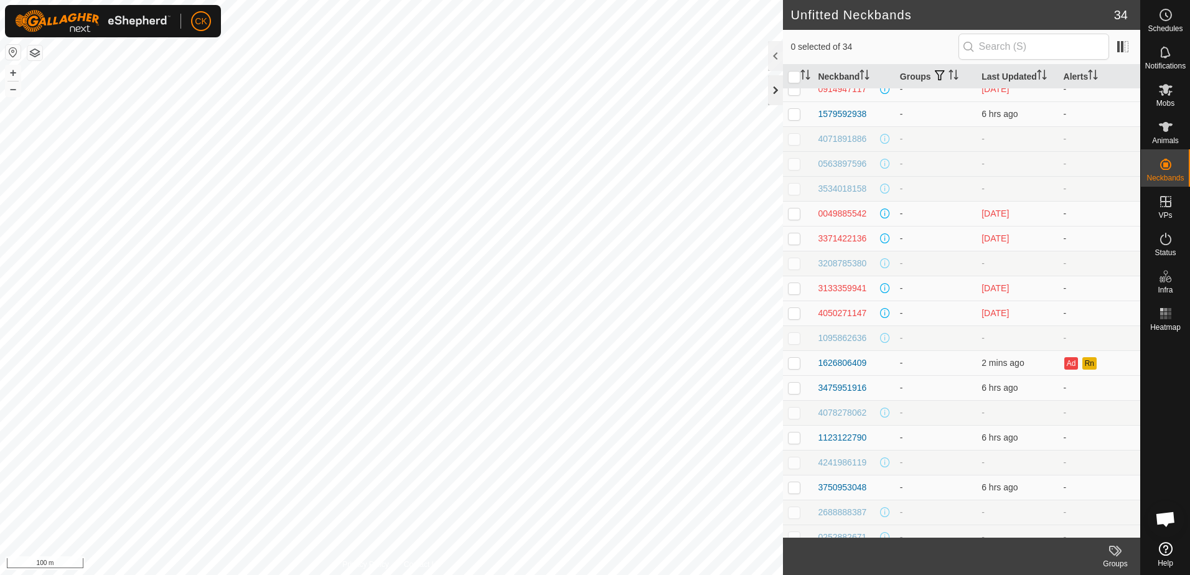
click at [774, 87] on div at bounding box center [775, 90] width 15 height 30
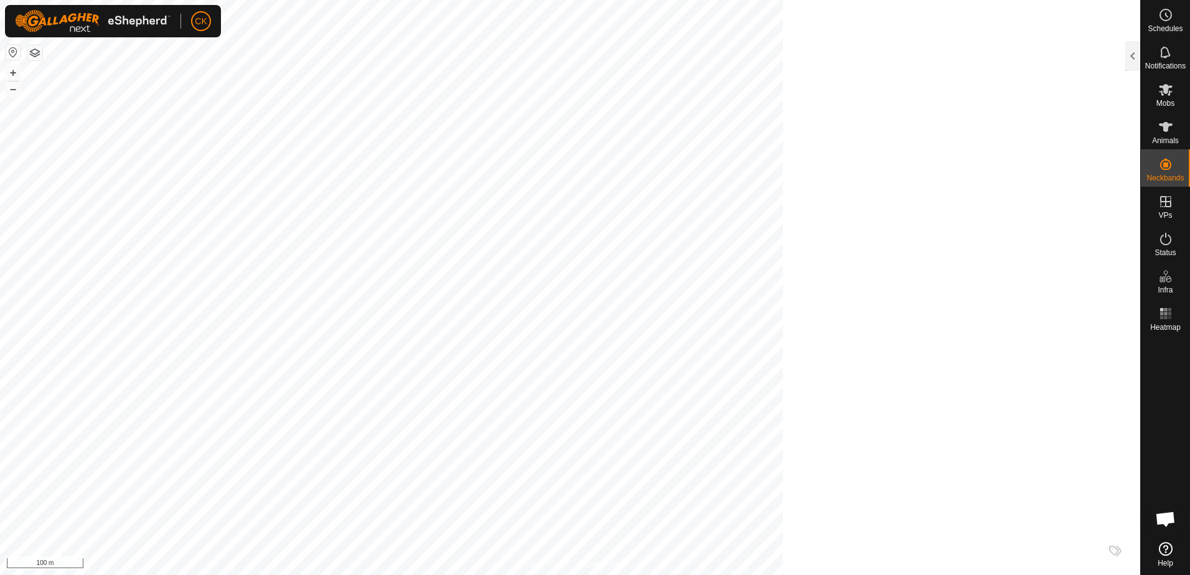
scroll to position [380, 0]
checkbox input "true"
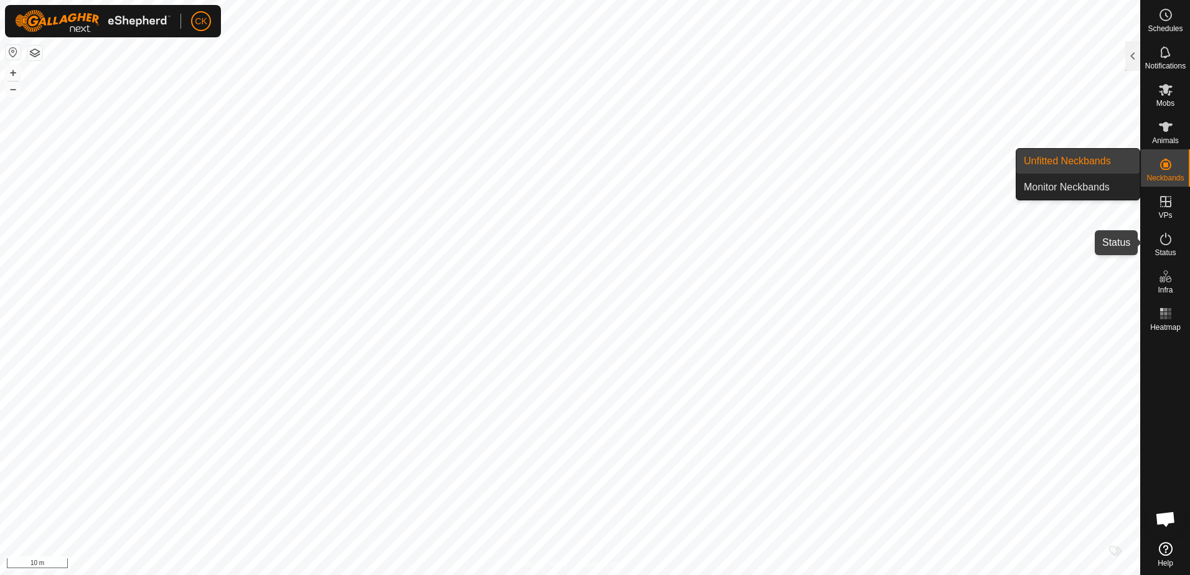
drag, startPoint x: 1162, startPoint y: 241, endPoint x: 1166, endPoint y: 220, distance: 21.0
click at [1162, 241] on icon at bounding box center [1165, 238] width 15 height 15
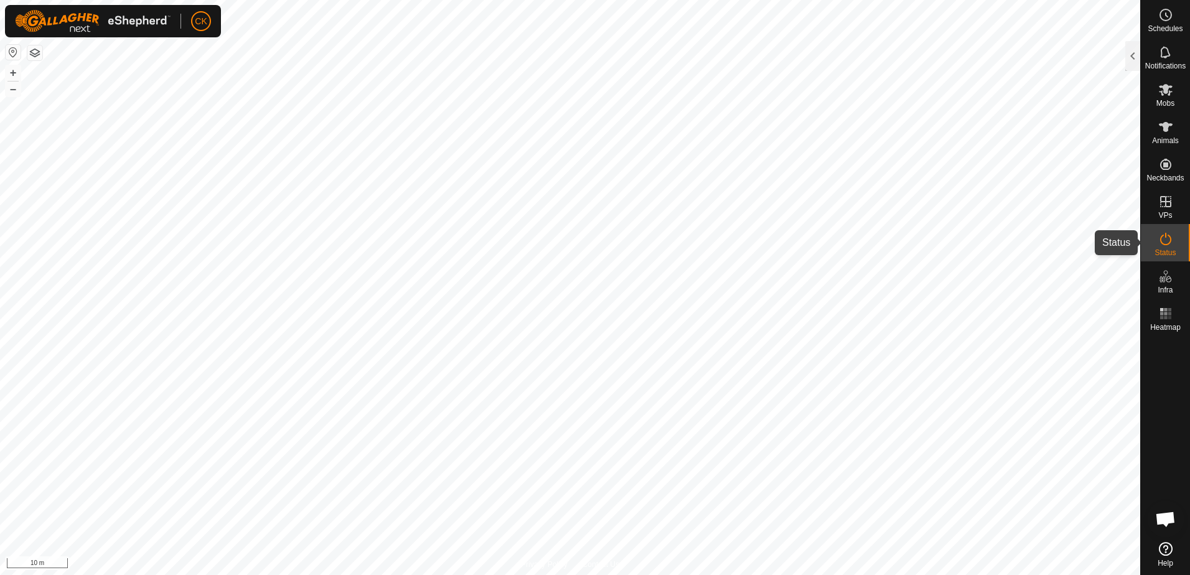
click at [1163, 237] on icon at bounding box center [1165, 238] width 15 height 15
click at [1134, 51] on div at bounding box center [1132, 56] width 15 height 30
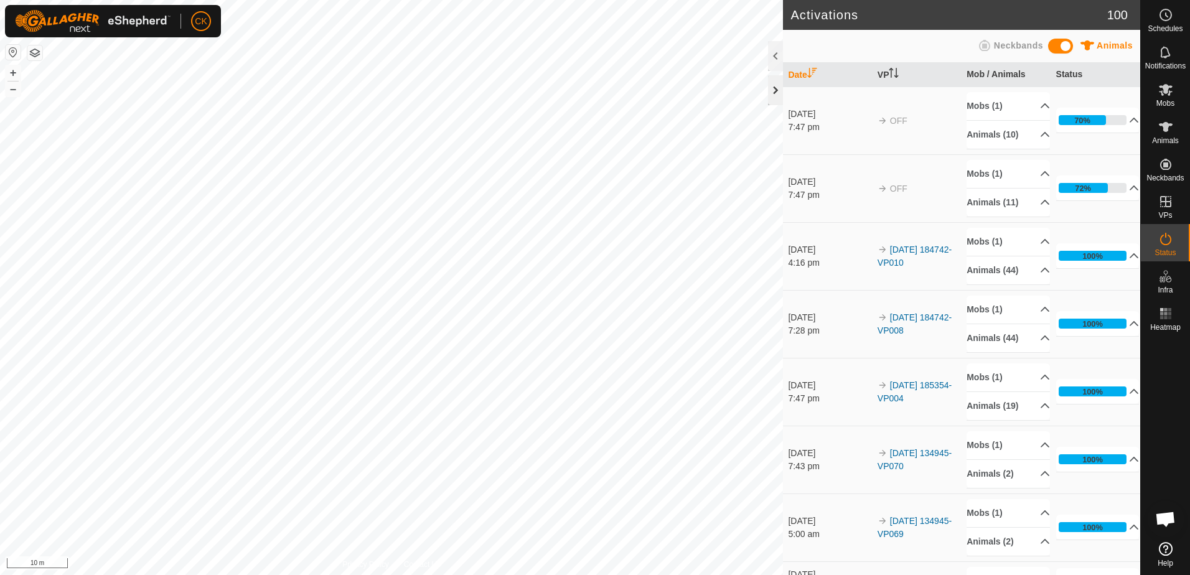
click at [775, 83] on div at bounding box center [775, 90] width 15 height 30
